Goal: Task Accomplishment & Management: Manage account settings

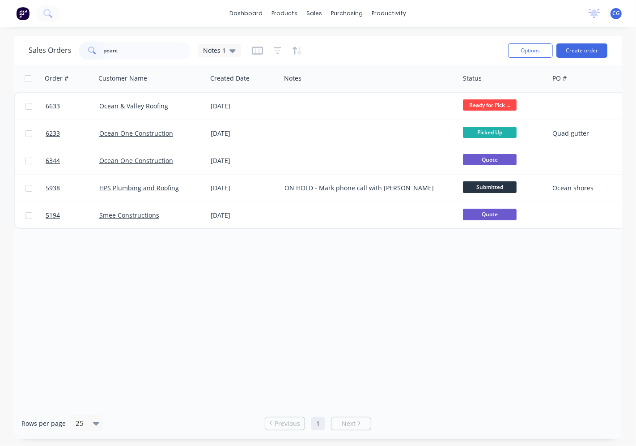
type input "pearce"
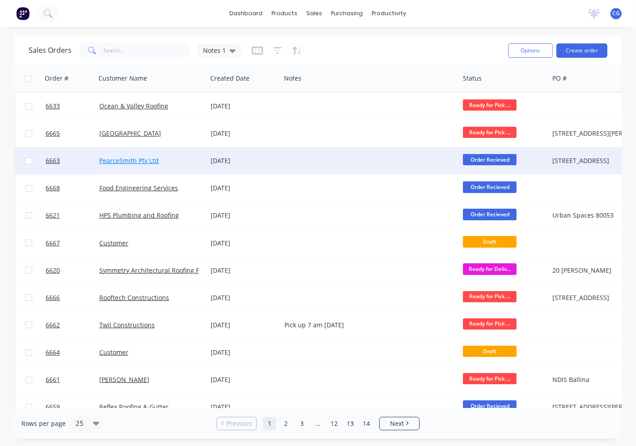
click at [138, 163] on link "PearceSmith Pty Ltd" at bounding box center [128, 160] width 59 height 8
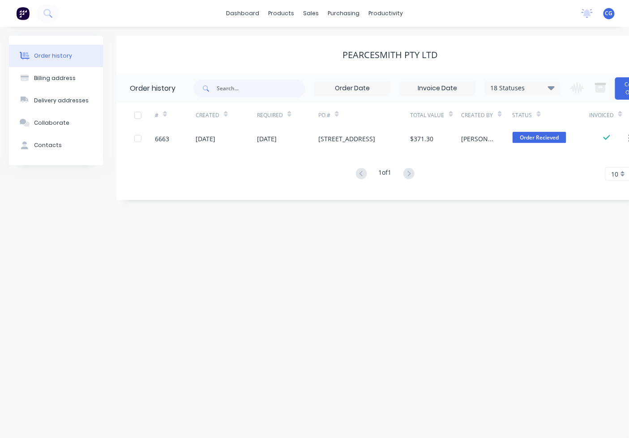
click at [542, 137] on div "Order Recieved" at bounding box center [539, 128] width 46 height 17
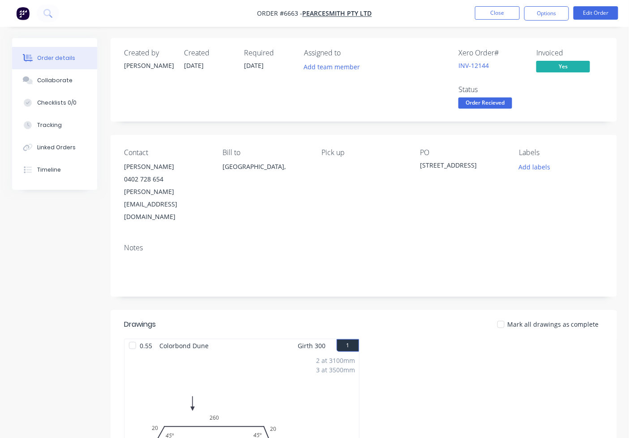
click at [501, 103] on span "Order Recieved" at bounding box center [485, 103] width 54 height 11
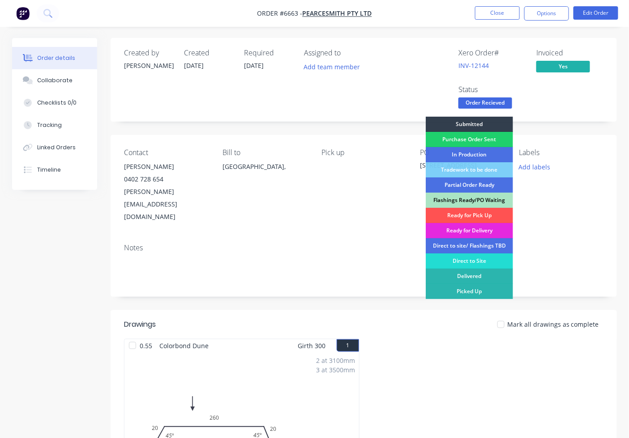
click at [483, 207] on div "Flashings Ready/PO Waiting" at bounding box center [468, 200] width 87 height 15
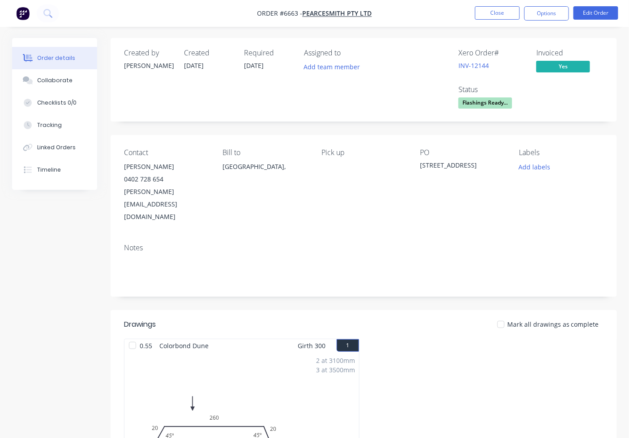
click at [510, 316] on div at bounding box center [501, 325] width 18 height 18
click at [501, 18] on button "Close" at bounding box center [497, 12] width 45 height 13
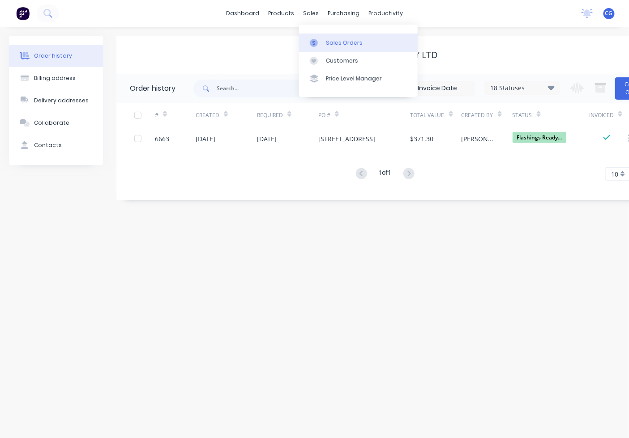
click at [324, 42] on link "Sales Orders" at bounding box center [358, 43] width 119 height 18
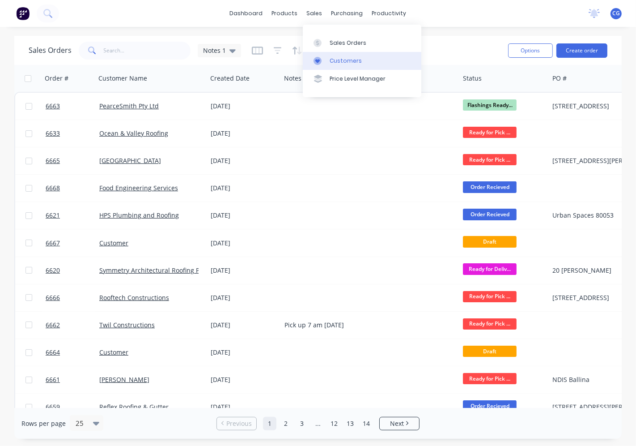
click at [311, 57] on link "Customers" at bounding box center [362, 61] width 119 height 18
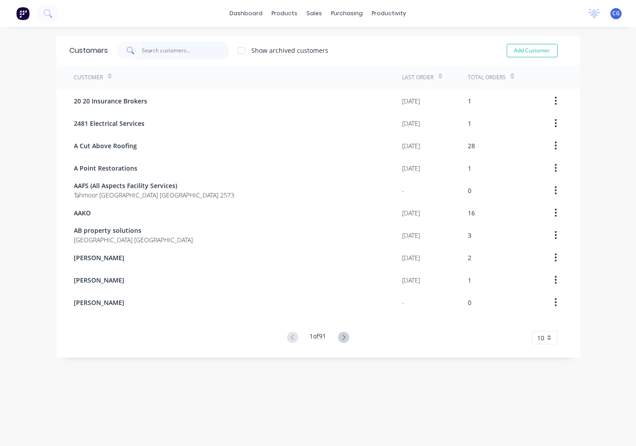
click at [178, 54] on input "text" at bounding box center [185, 51] width 87 height 18
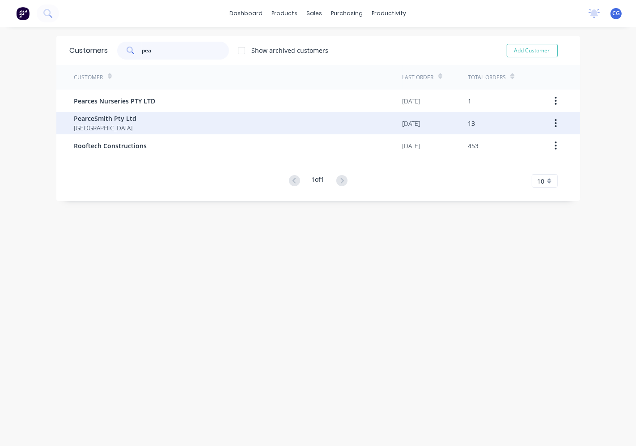
type input "pea"
click at [136, 126] on div "PearceSmith Pty Ltd [GEOGRAPHIC_DATA]" at bounding box center [238, 123] width 328 height 22
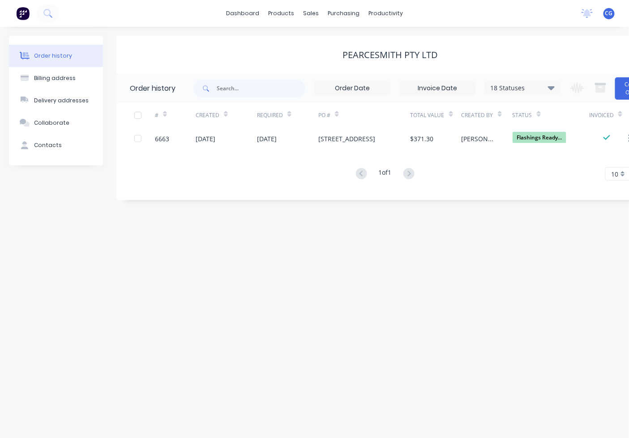
click at [549, 84] on icon at bounding box center [551, 87] width 7 height 11
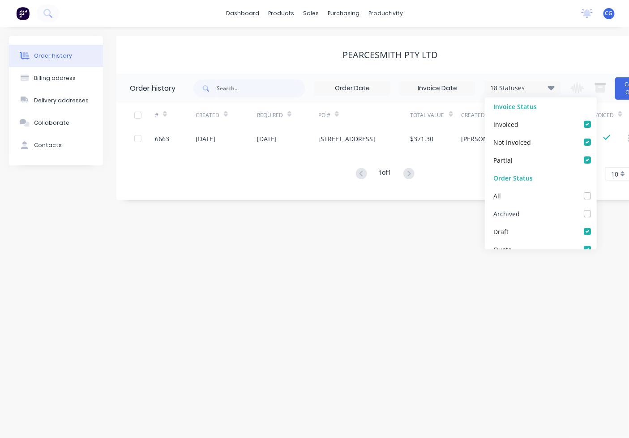
click at [578, 219] on div "Archived" at bounding box center [540, 214] width 112 height 18
click at [596, 209] on label at bounding box center [596, 209] width 0 height 0
click at [596, 213] on input "checkbox" at bounding box center [599, 213] width 7 height 8
checkbox input "true"
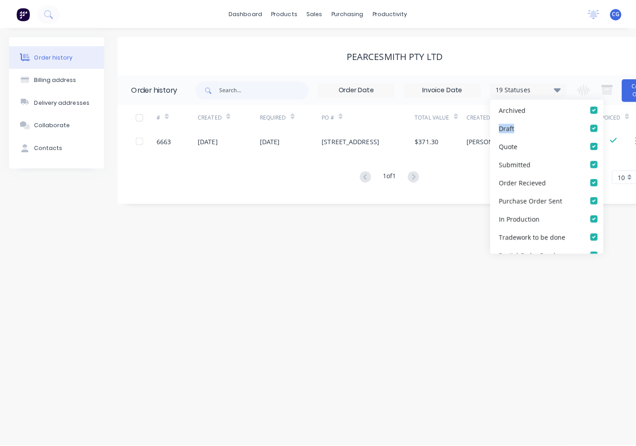
scroll to position [132, 0]
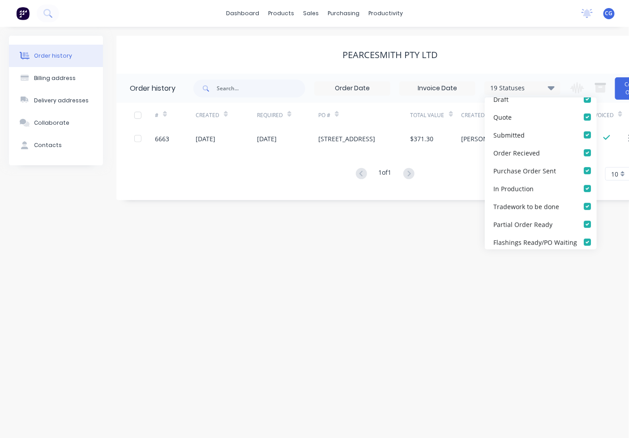
click at [620, 225] on div "Order history Billing address Delivery addresses Collaborate Contacts PearceSmi…" at bounding box center [314, 233] width 629 height 412
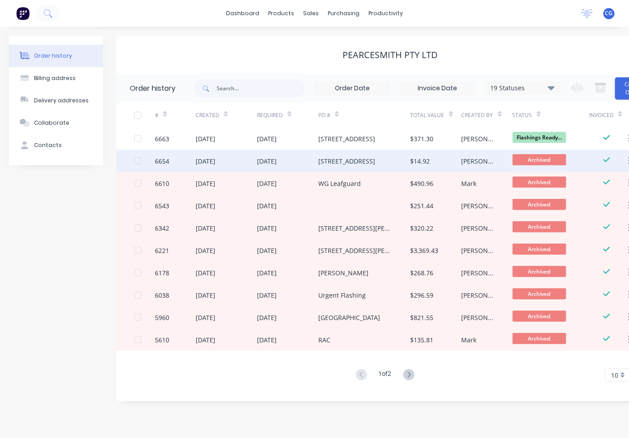
click at [439, 158] on div "$14.92" at bounding box center [435, 161] width 51 height 22
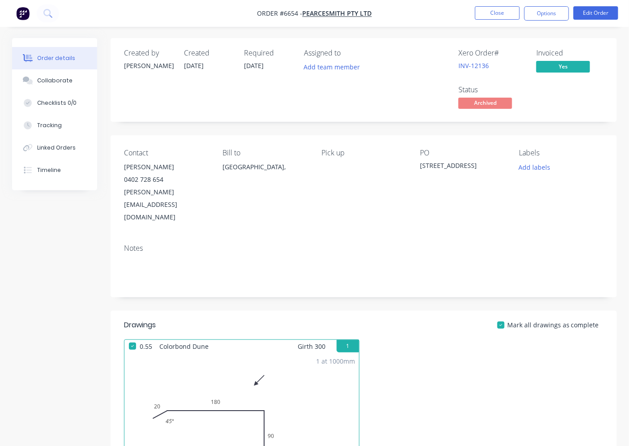
click at [502, 103] on span "Archived" at bounding box center [485, 103] width 54 height 11
click at [494, 101] on span "Archived" at bounding box center [485, 103] width 54 height 11
drag, startPoint x: 555, startPoint y: 9, endPoint x: 553, endPoint y: 16, distance: 6.9
click at [555, 9] on button "Options" at bounding box center [546, 13] width 45 height 14
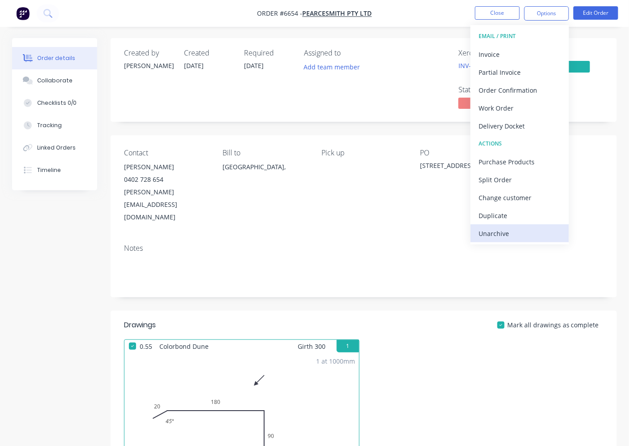
click at [521, 233] on div "Unarchive" at bounding box center [519, 233] width 82 height 13
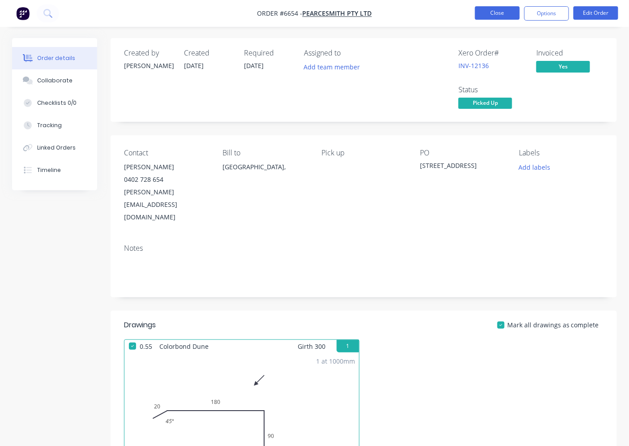
click at [501, 13] on button "Close" at bounding box center [497, 12] width 45 height 13
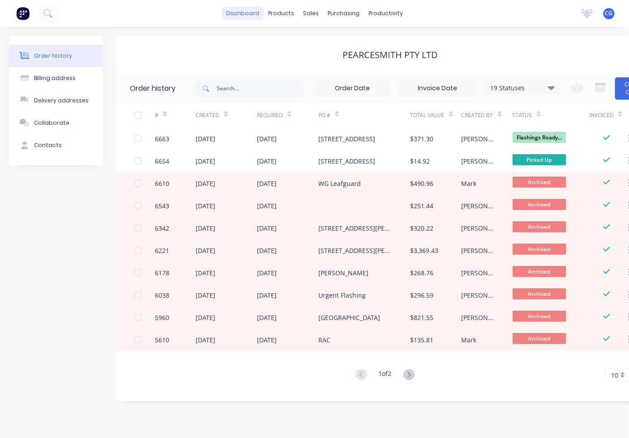
click at [234, 14] on link "dashboard" at bounding box center [242, 13] width 42 height 13
